Goal: Information Seeking & Learning: Understand process/instructions

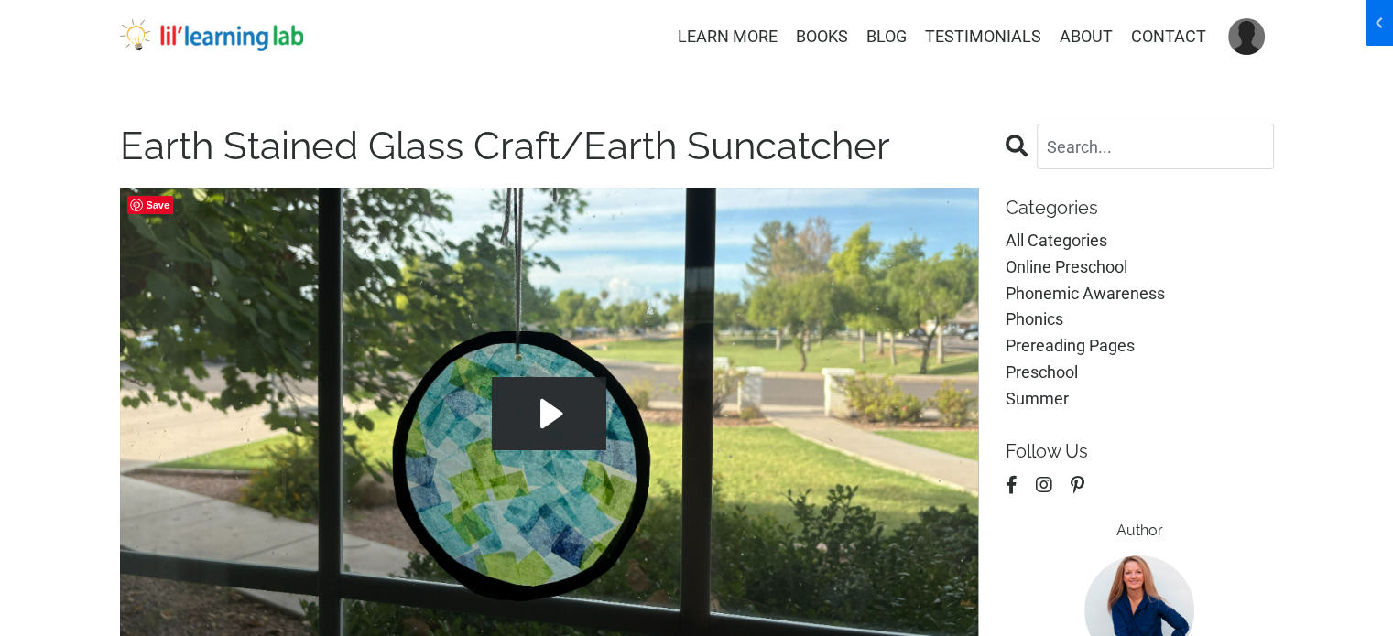
scroll to position [275, 0]
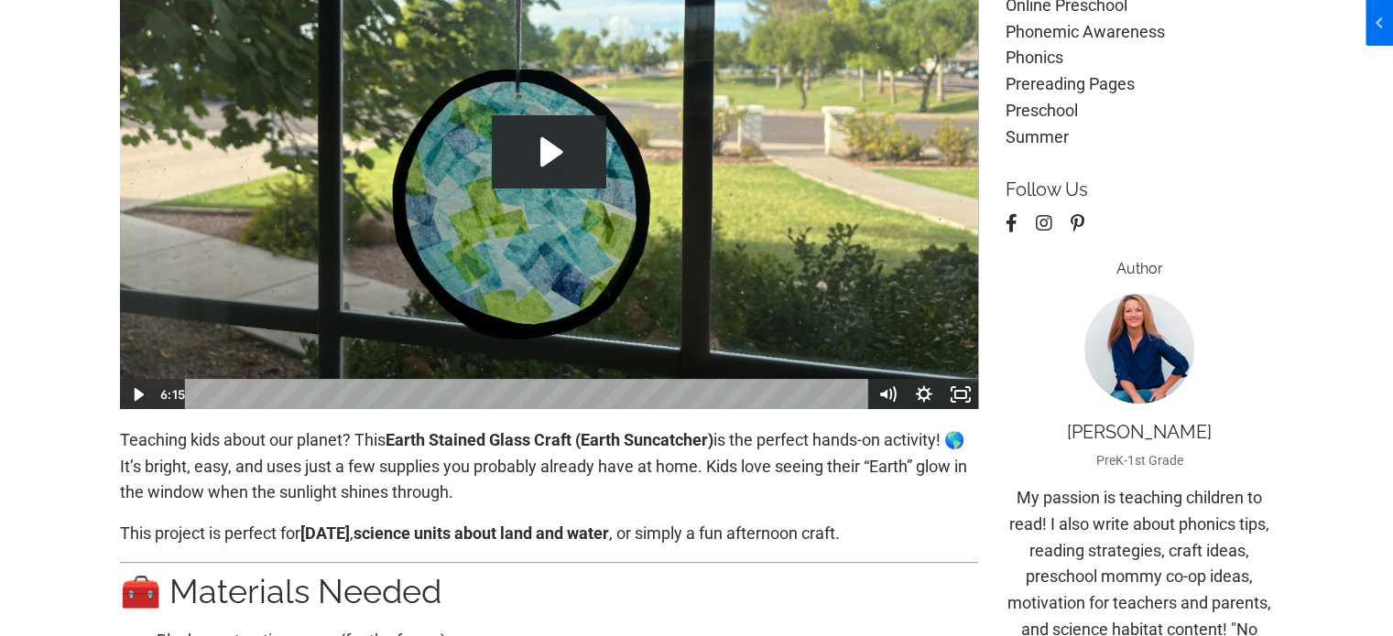
scroll to position [92, 0]
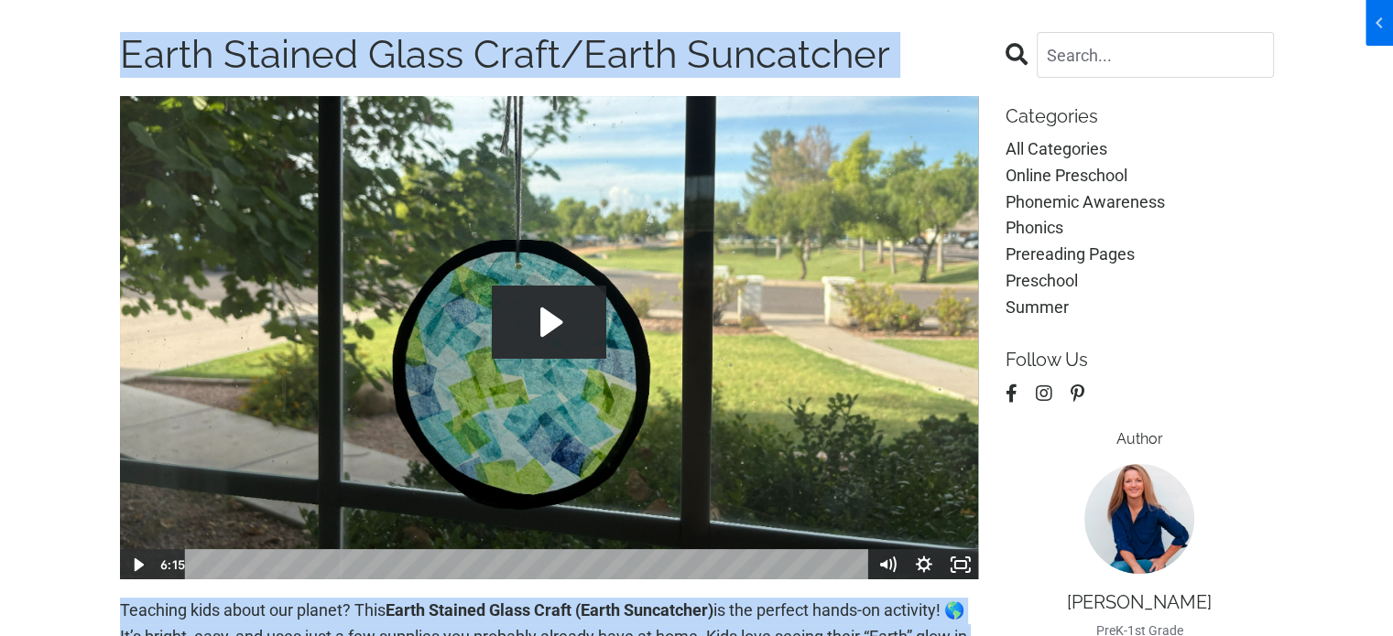
drag, startPoint x: 77, startPoint y: 58, endPoint x: 1002, endPoint y: 60, distance: 924.9
copy div "Earth Stained Glass Craft/Earth Suncatcher Click for sound @keyframes VOLUME_SM…"
click at [913, 58] on h1 "Earth Stained Glass Craft/Earth Suncatcher" at bounding box center [549, 55] width 859 height 46
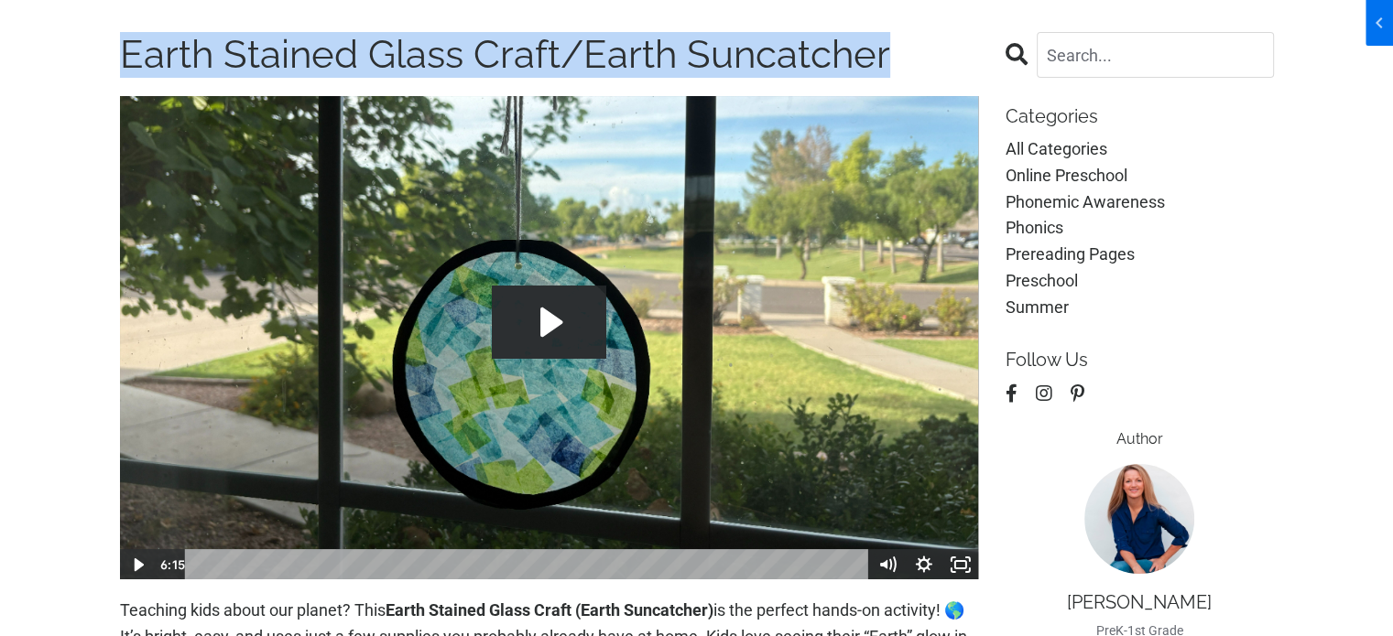
drag, startPoint x: 916, startPoint y: 54, endPoint x: 108, endPoint y: 54, distance: 807.7
copy h1 "Earth Stained Glass Craft/Earth Suncatcher"
